Goal: Check status: Check status

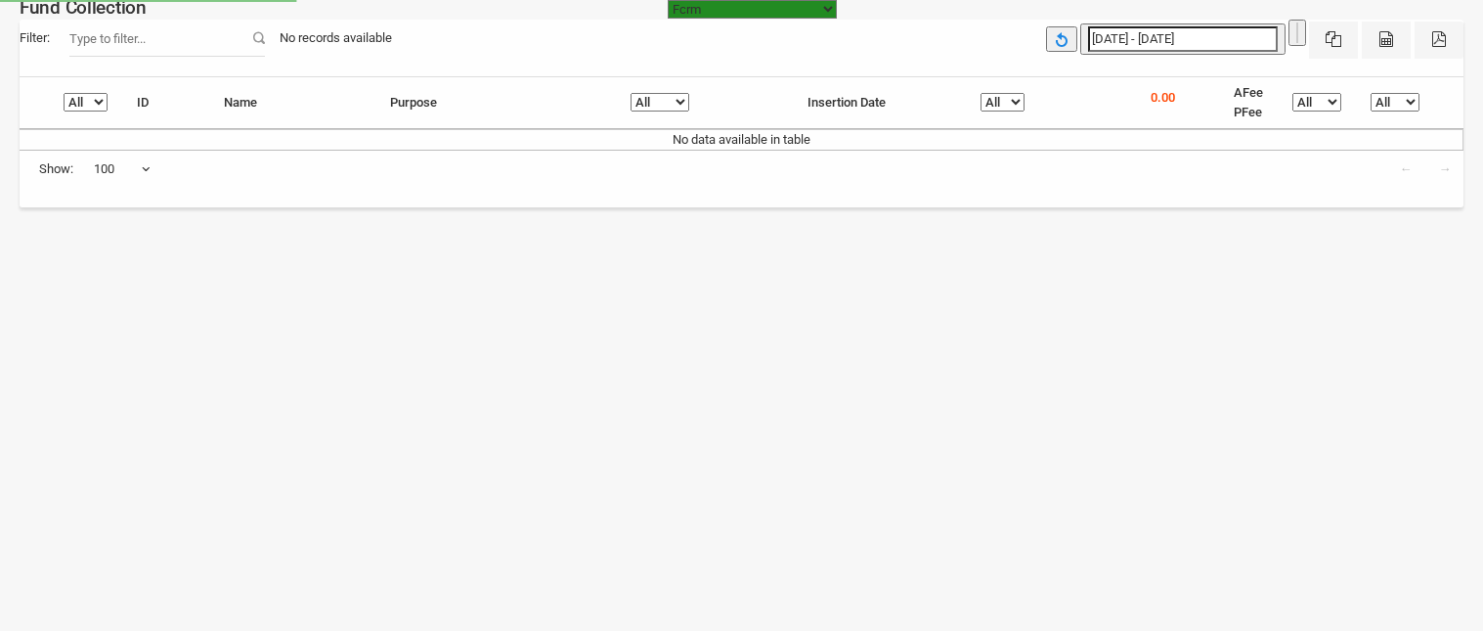
select select "[URL][DOMAIN_NAME]"
select select "100"
select select "[URL][DOMAIN_NAME]"
select select "100"
select select "[URL][DOMAIN_NAME]"
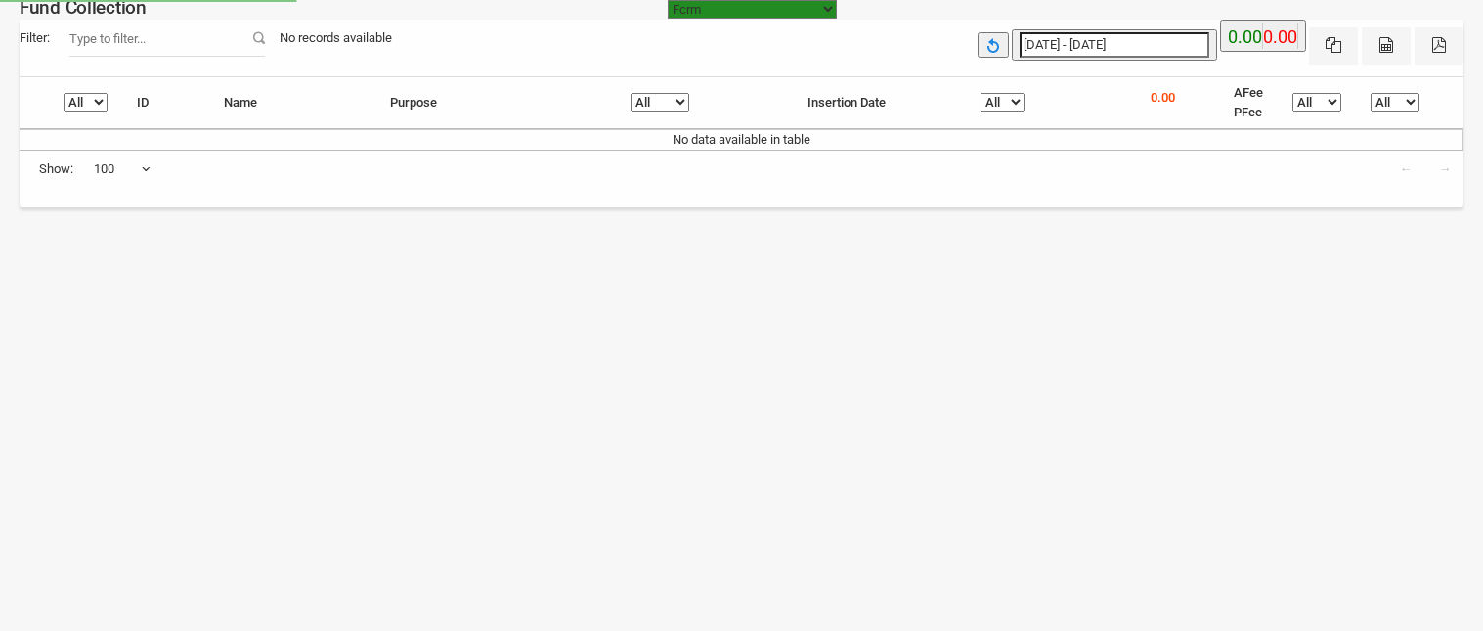
select select "100"
